Goal: Check status: Check status

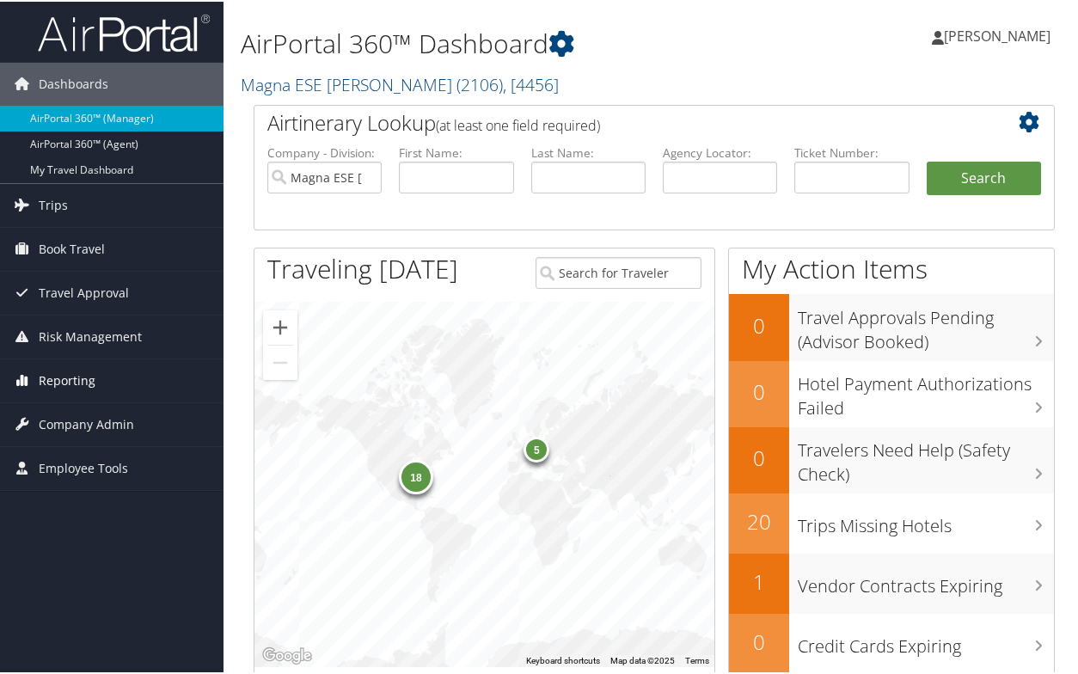
click at [95, 388] on link "Reporting" at bounding box center [111, 379] width 223 height 43
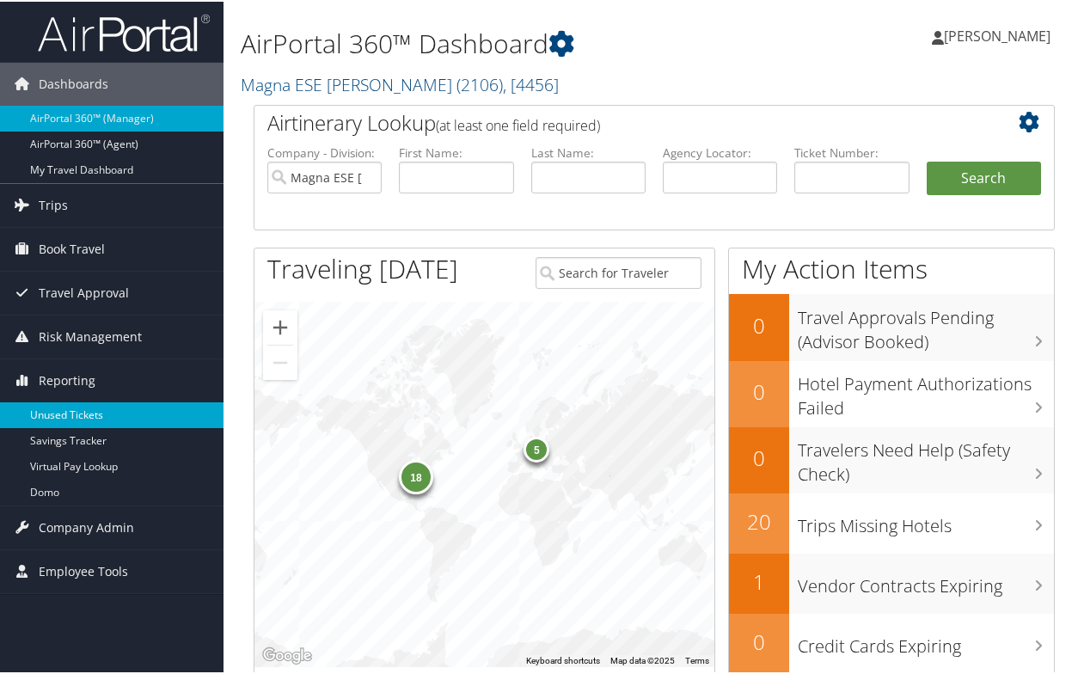
click at [89, 409] on link "Unused Tickets" at bounding box center [111, 414] width 223 height 26
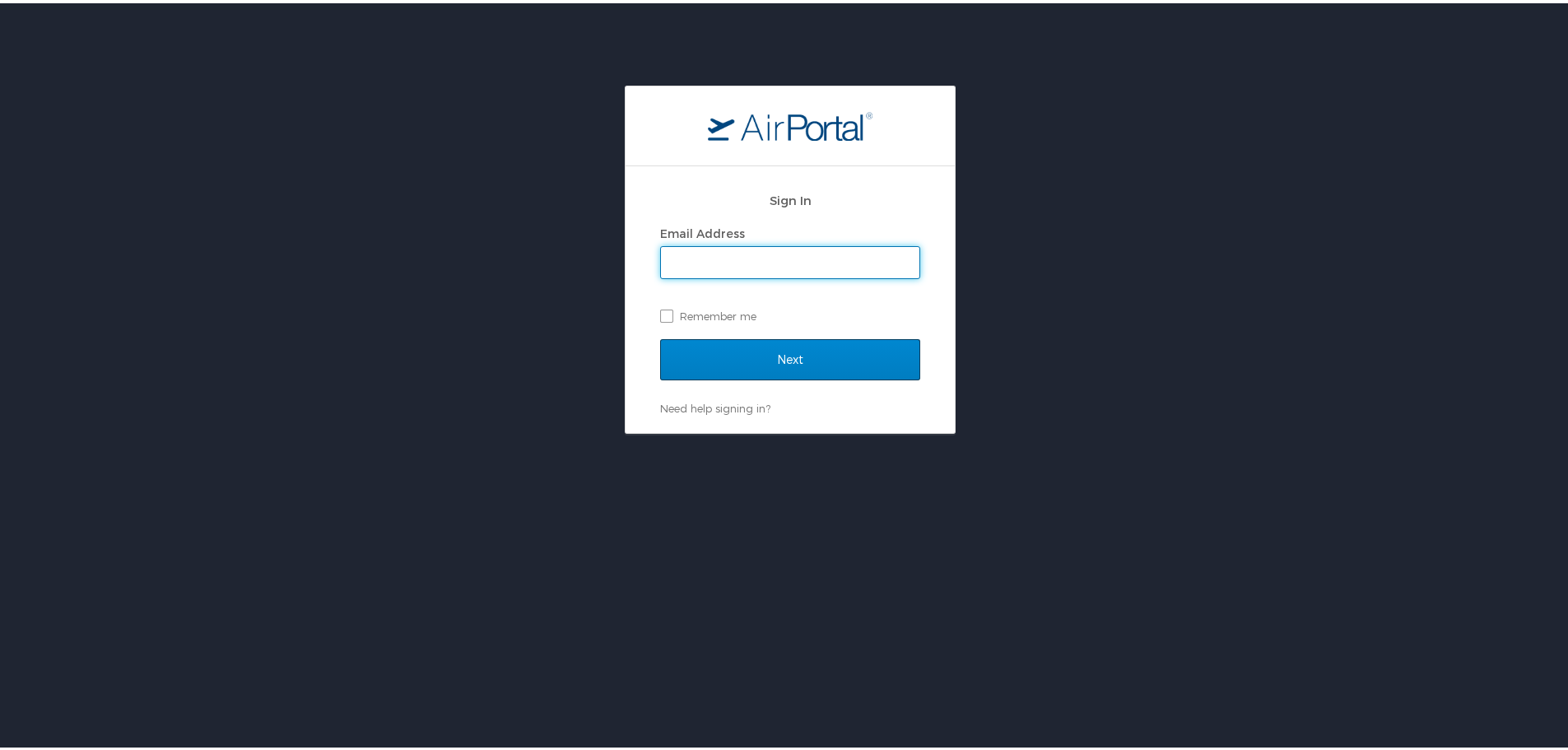
type input "cmares@hmhf.com"
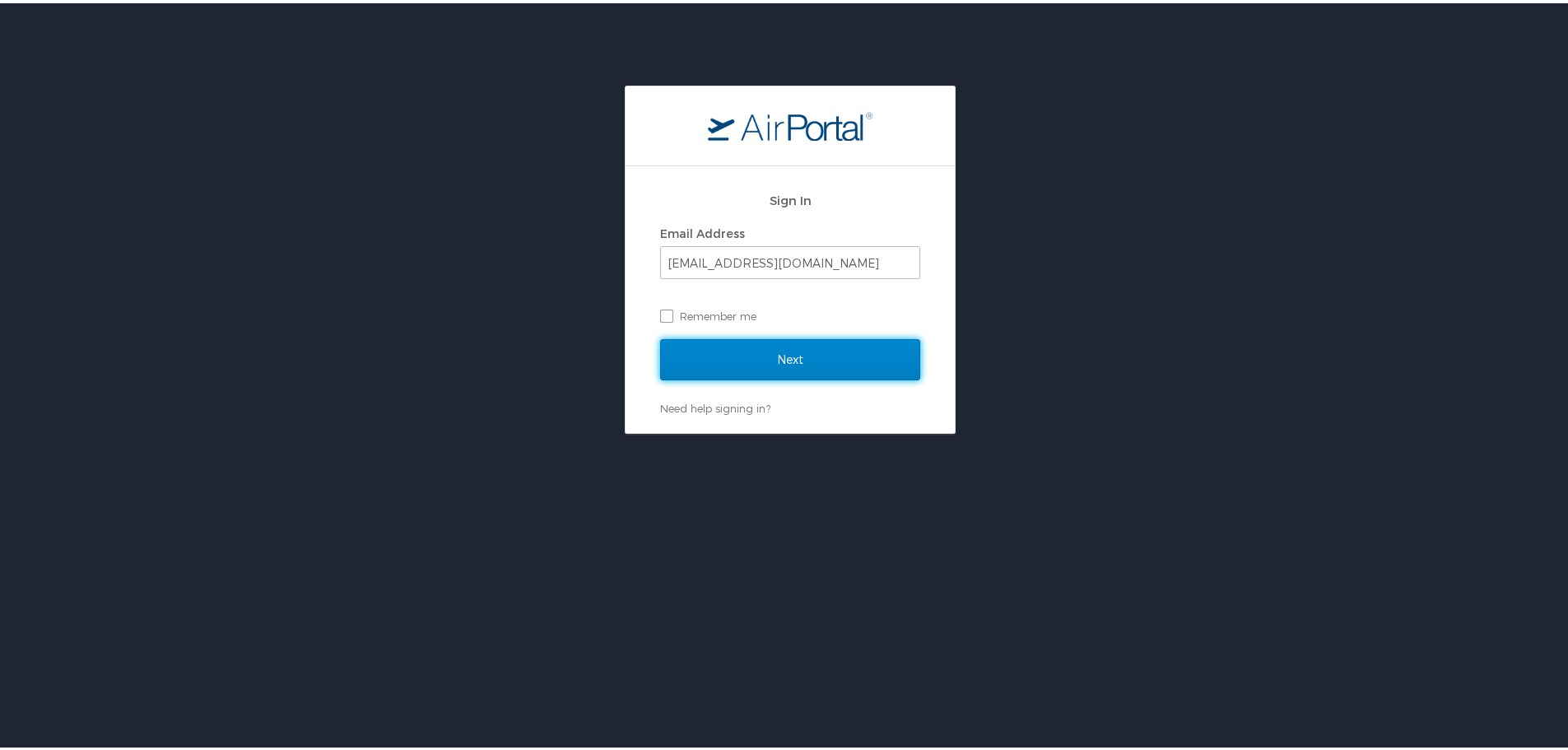
click at [724, 370] on input "Next" at bounding box center [790, 356] width 261 height 41
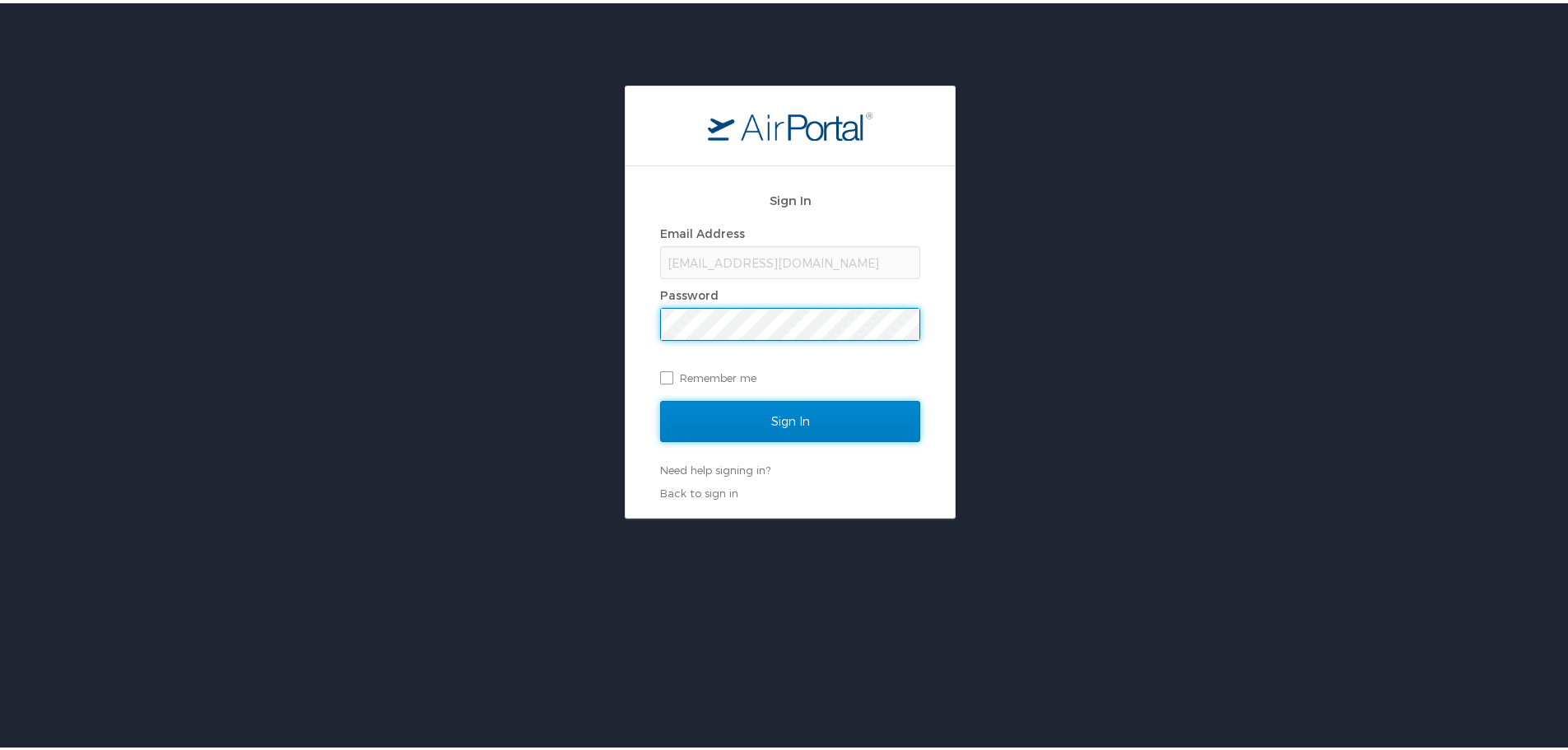
click at [736, 425] on input "Sign In" at bounding box center [790, 418] width 261 height 41
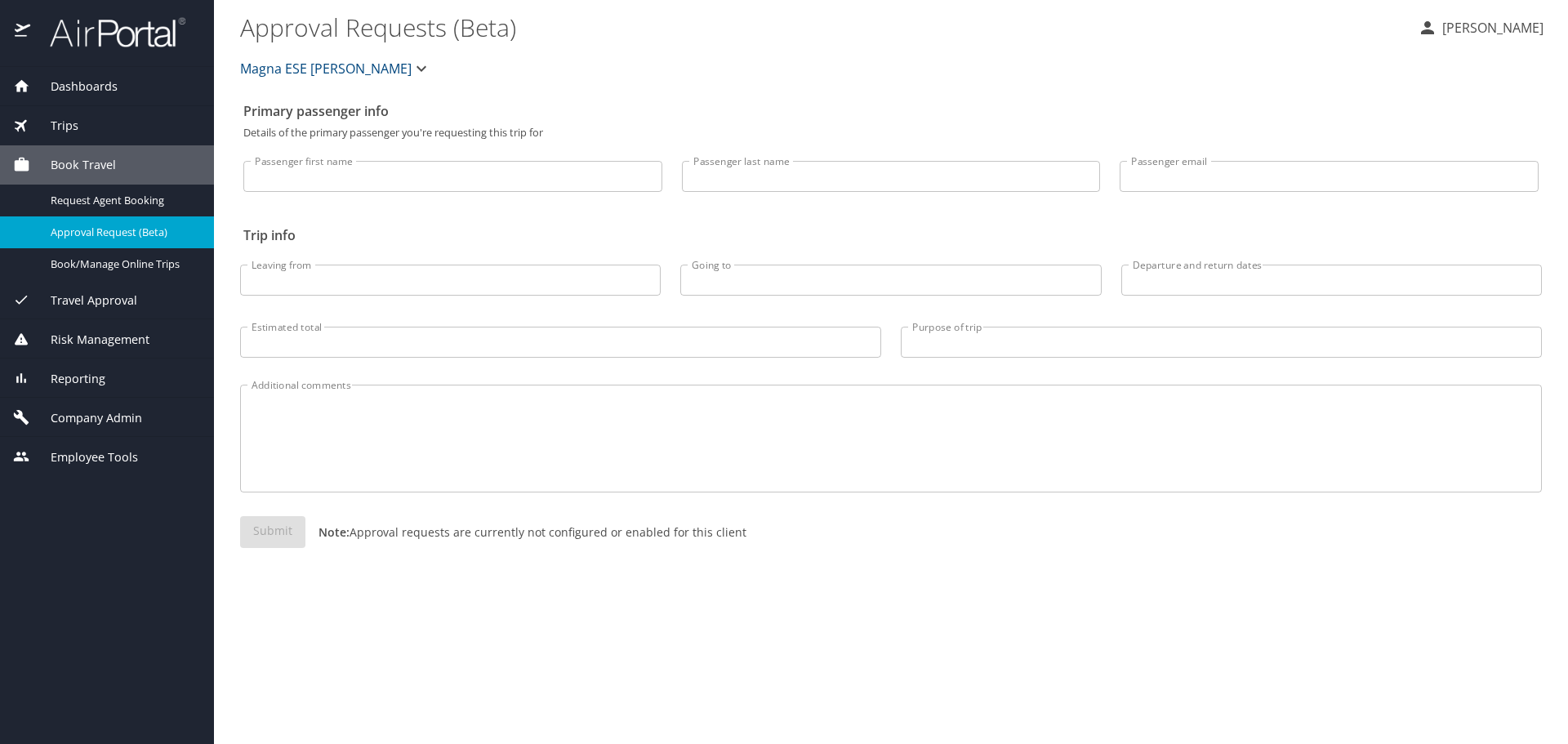
click at [103, 381] on span "Reporting" at bounding box center [67, 378] width 75 height 18
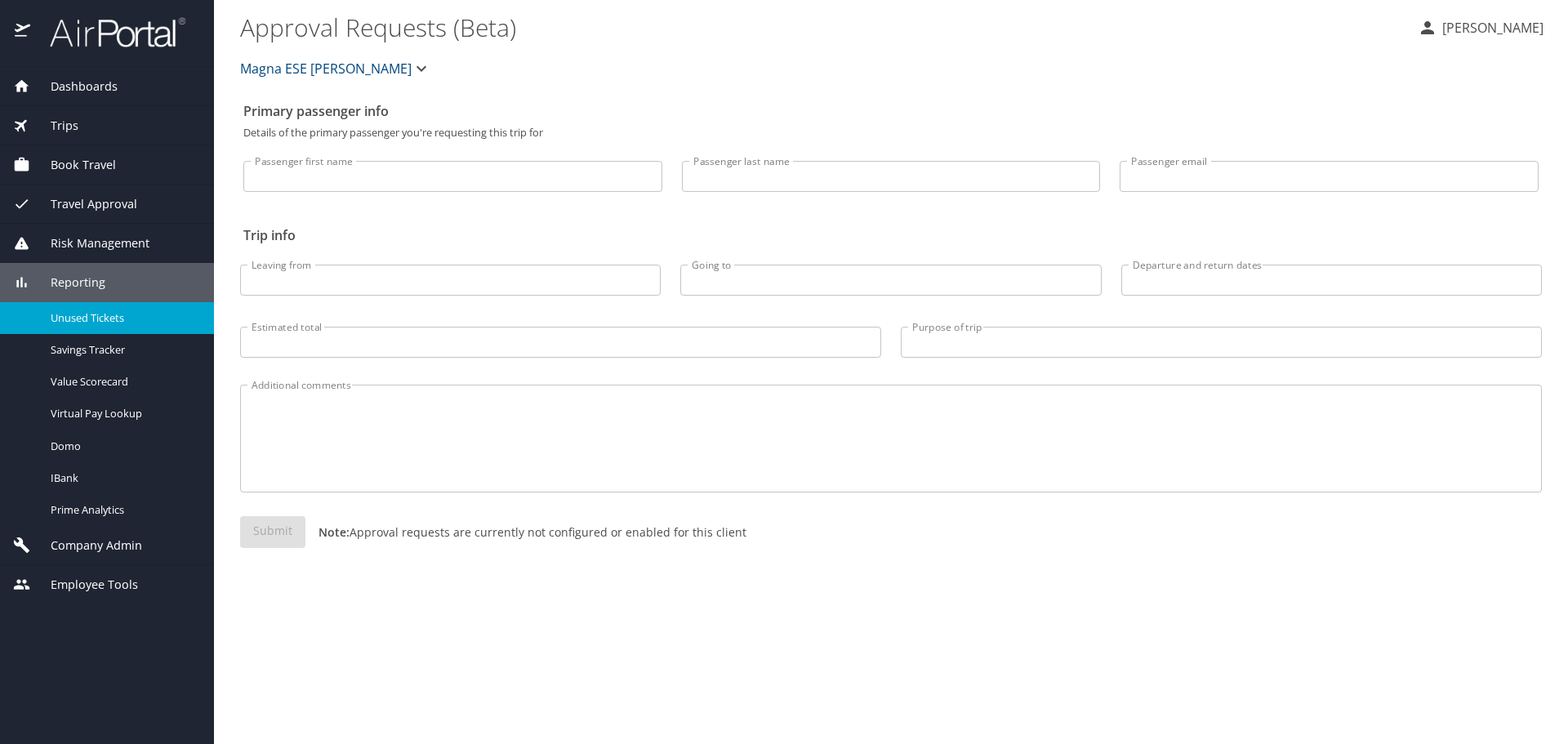
click at [113, 318] on span "Unused Tickets" at bounding box center [122, 318] width 143 height 15
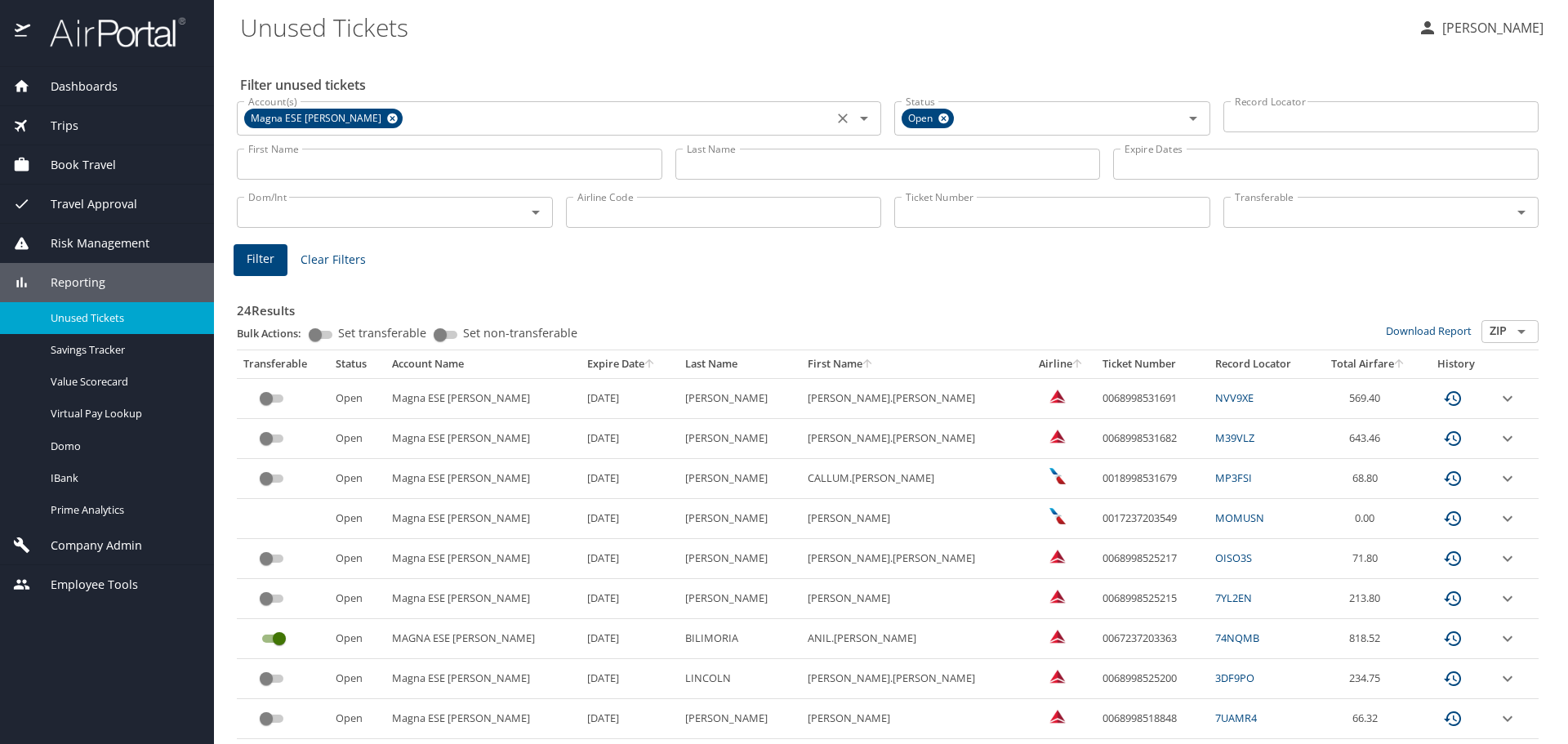
click at [387, 117] on icon at bounding box center [392, 118] width 12 height 18
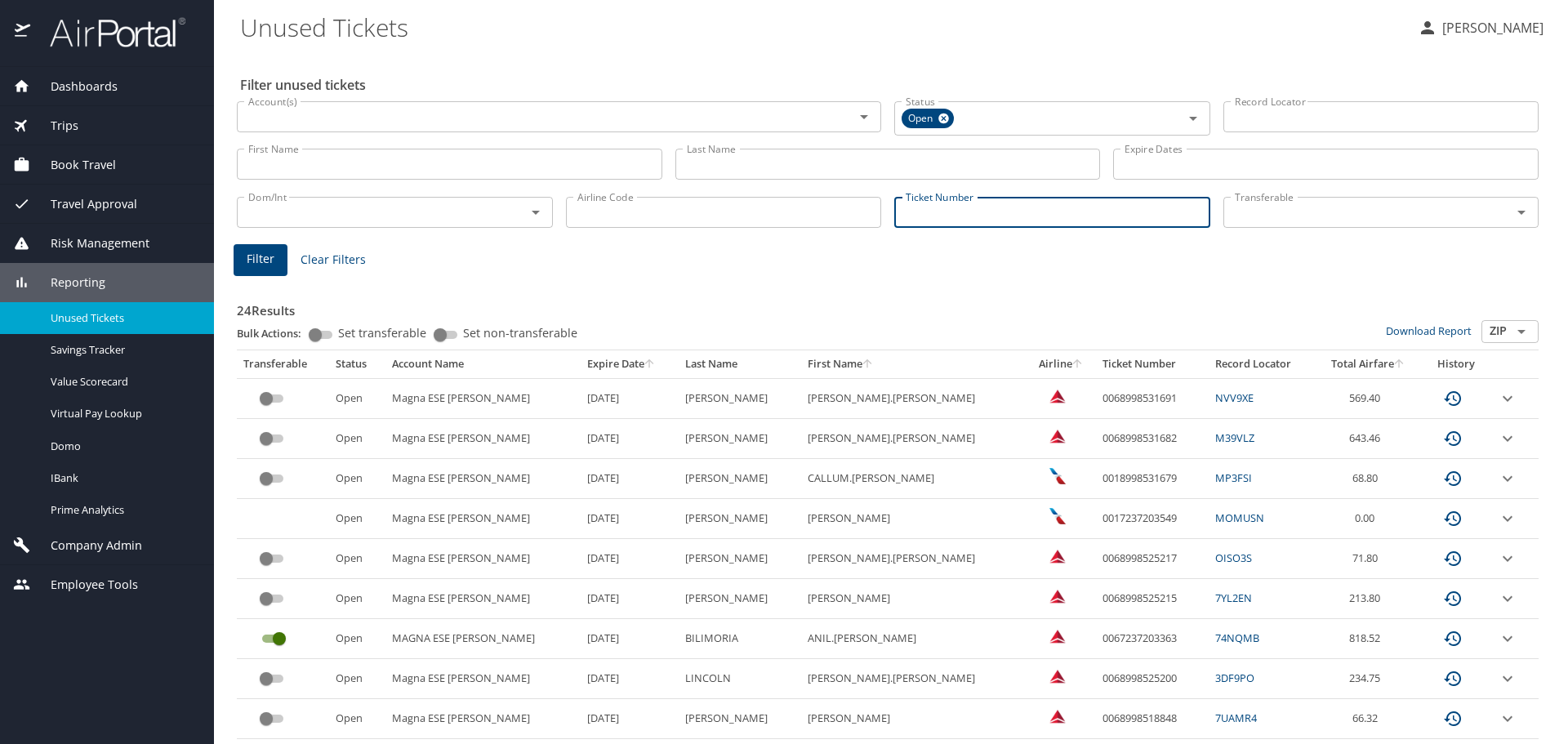
click at [999, 219] on input "Ticket Number" at bounding box center [1052, 212] width 316 height 31
paste input "0068998467614"
type input "0068998467614"
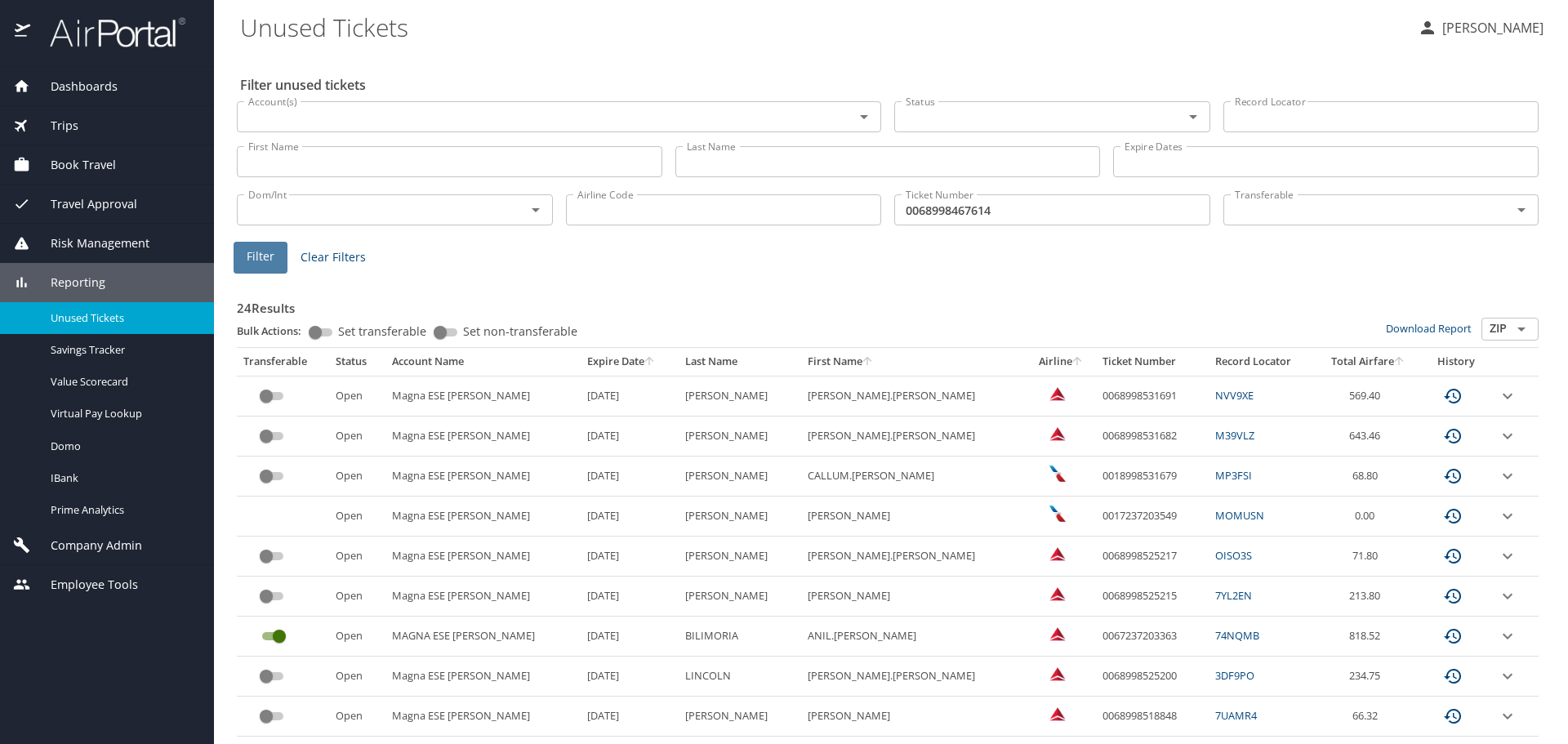
click at [253, 246] on button "Filter" at bounding box center [260, 258] width 54 height 32
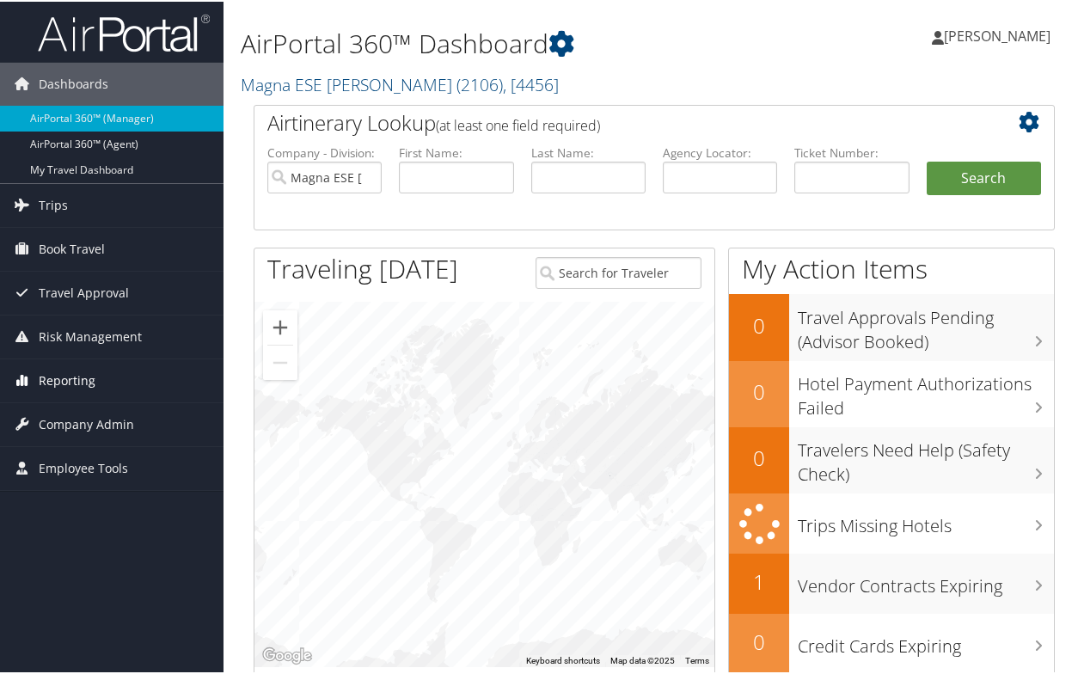
click at [108, 373] on link "Reporting" at bounding box center [111, 379] width 223 height 43
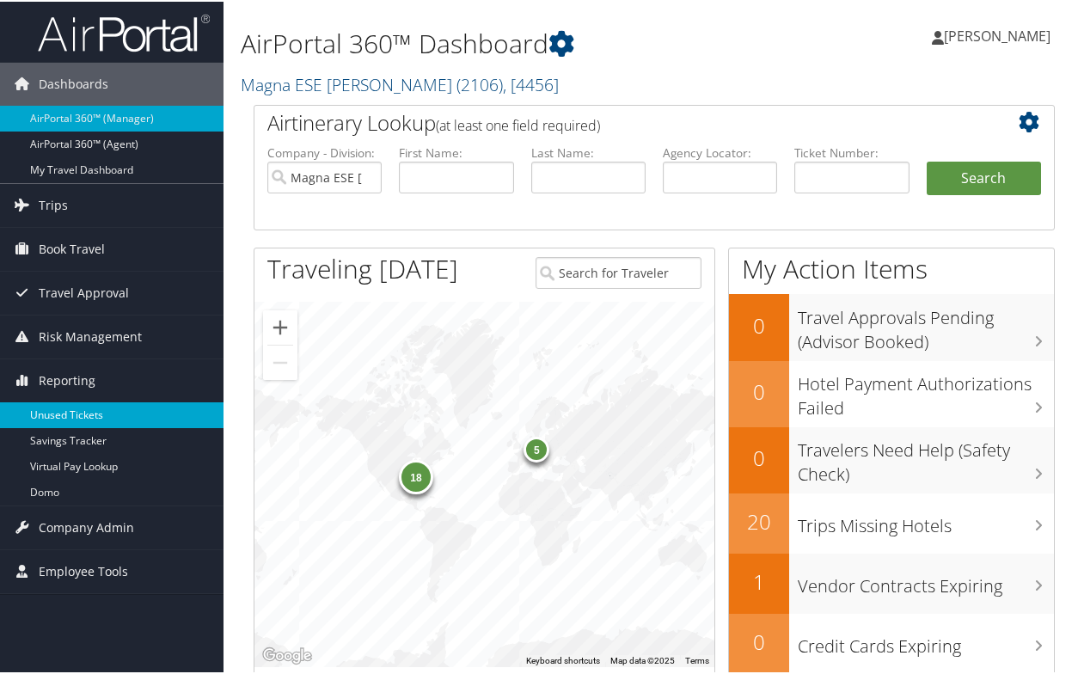
click at [122, 413] on link "Unused Tickets" at bounding box center [111, 414] width 223 height 26
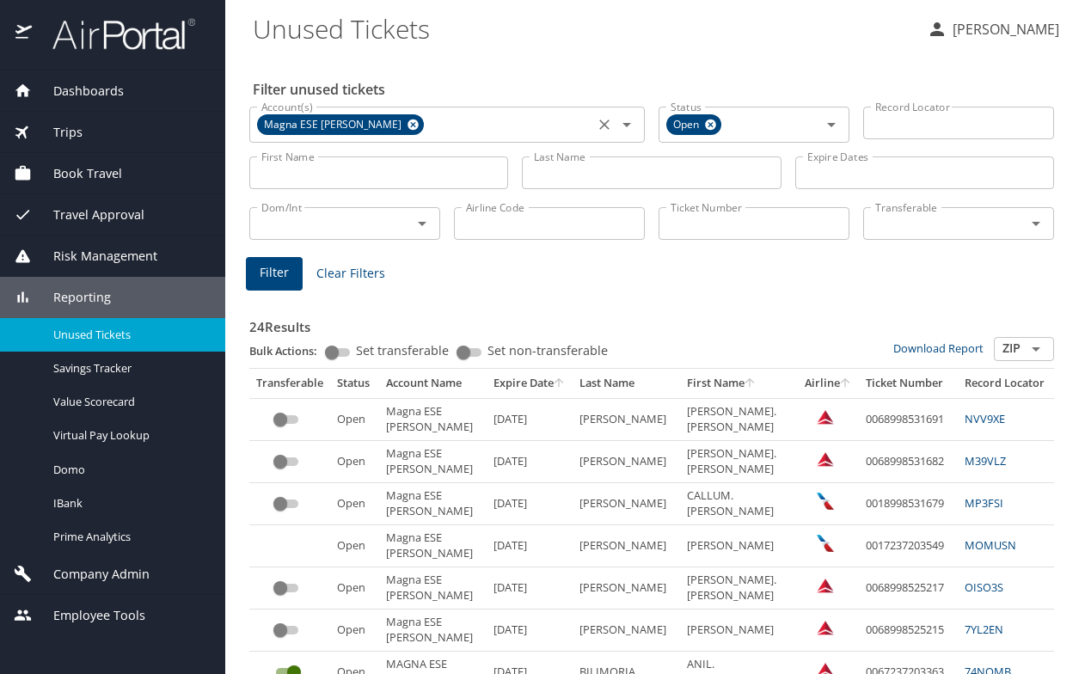
click at [407, 120] on icon at bounding box center [412, 124] width 11 height 11
click at [707, 229] on input "Ticket Number" at bounding box center [753, 223] width 191 height 33
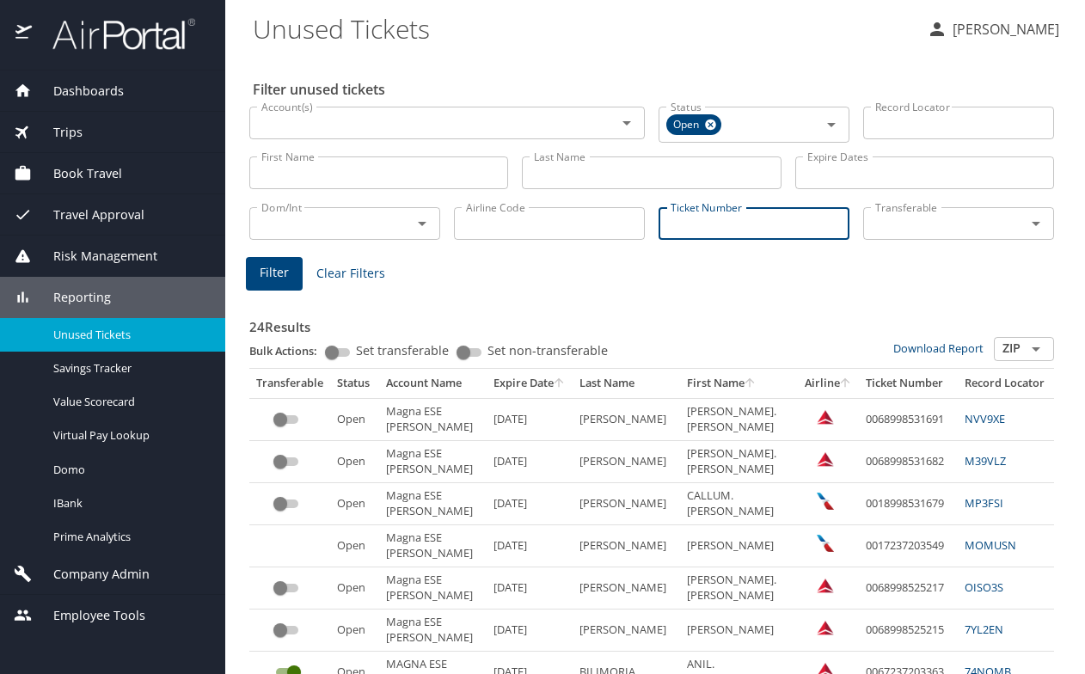
paste input "0068998467614"
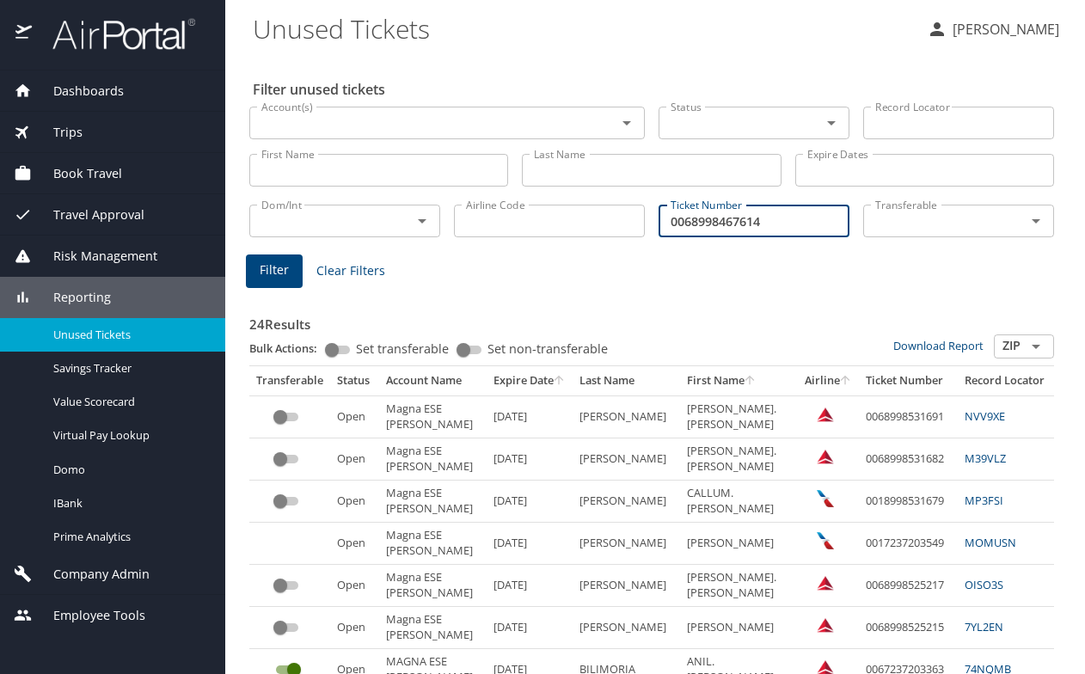
type input "0068998467614"
click at [274, 265] on span "Filter" at bounding box center [274, 270] width 29 height 21
